Goal: Task Accomplishment & Management: Manage account settings

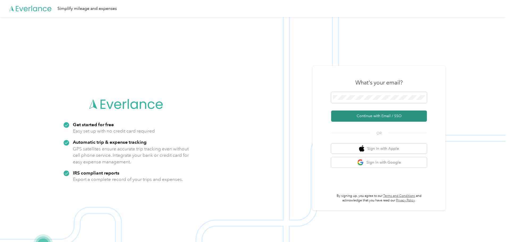
click at [367, 118] on button "Continue with Email / SSO" at bounding box center [379, 116] width 96 height 11
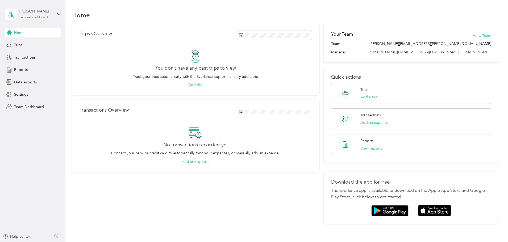
click at [41, 13] on div "[PERSON_NAME]" at bounding box center [35, 12] width 33 height 6
click at [35, 44] on div "Team dashboard" at bounding box center [24, 44] width 28 height 6
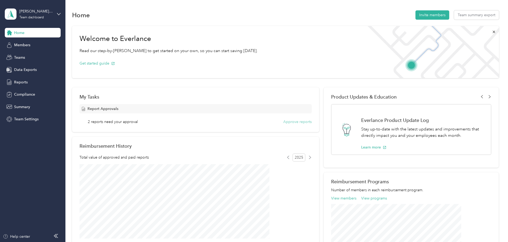
click at [295, 121] on button "Approve reports" at bounding box center [297, 122] width 28 height 6
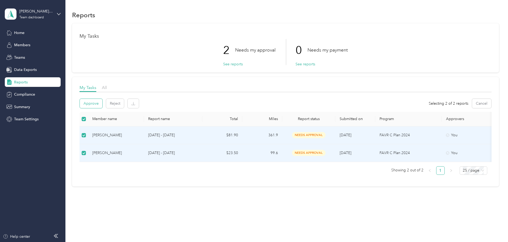
click at [102, 105] on button "Approve" at bounding box center [91, 103] width 23 height 9
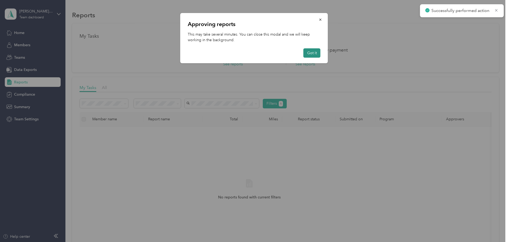
click at [313, 50] on button "Got it" at bounding box center [311, 52] width 17 height 9
